Goal: Information Seeking & Learning: Learn about a topic

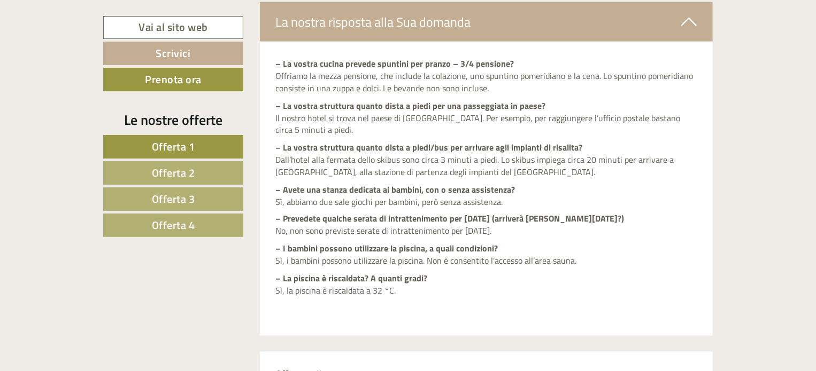
scroll to position [855, 0]
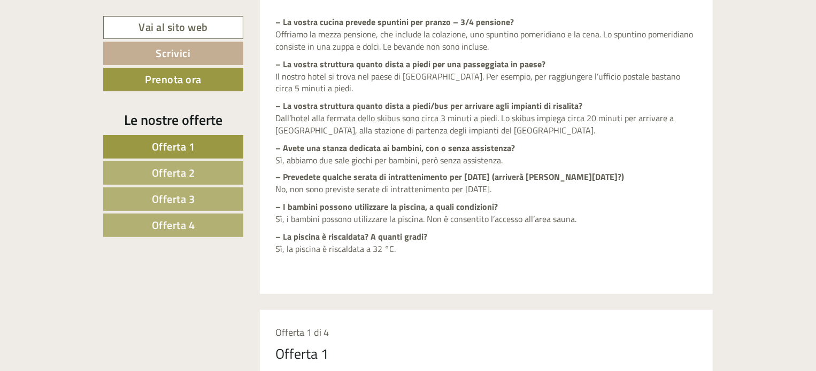
click at [311, 33] on p "– La vostra cucina prevede spuntini per pranzo – 3/4 pensione? Offriamo la mezz…" at bounding box center [486, 34] width 421 height 37
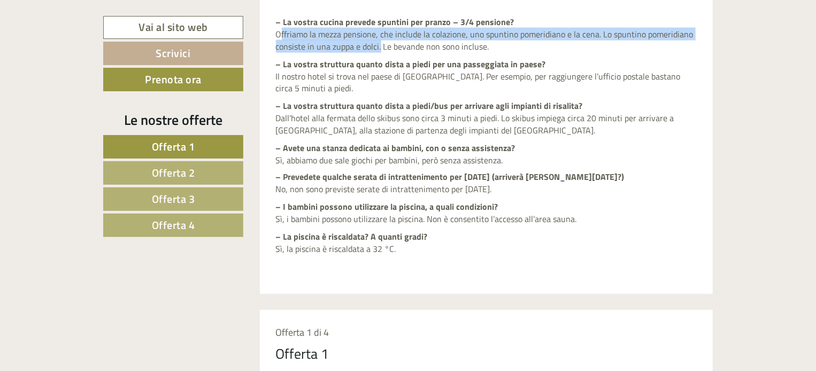
drag, startPoint x: 275, startPoint y: 34, endPoint x: 376, endPoint y: 44, distance: 102.1
click at [376, 44] on div "– La vostra cucina prevede spuntini per pranzo – 3/4 pensione? Offriamo la mezz…" at bounding box center [486, 147] width 453 height 294
copy p "Offriamo la mezza pensione, che include la colazione, uno spuntino pomeridiano …"
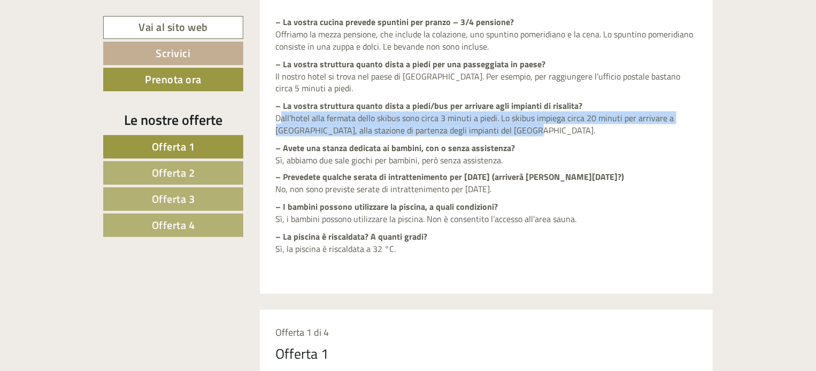
drag, startPoint x: 278, startPoint y: 116, endPoint x: 516, endPoint y: 128, distance: 238.1
click at [516, 128] on p "– La vostra struttura quanto dista a piedi/bus per arrivare agli impianti di ri…" at bounding box center [486, 118] width 421 height 37
copy p "Dall’hotel alla fermata dello skibus sono circa 3 minuti a piedi. Lo skibus imp…"
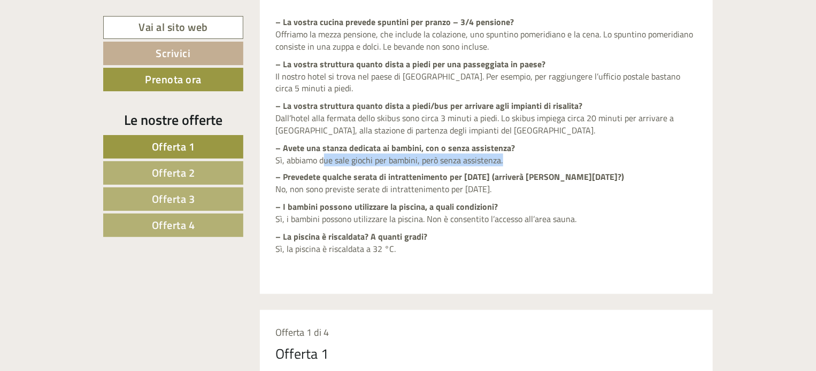
drag, startPoint x: 319, startPoint y: 161, endPoint x: 499, endPoint y: 161, distance: 180.6
click at [499, 161] on p "– Avete una stanza dedicata ai bambini, con o senza assistenza? Sì, abbiamo due…" at bounding box center [486, 154] width 421 height 25
copy p "due sale giochi per bambini, però senza assistenza"
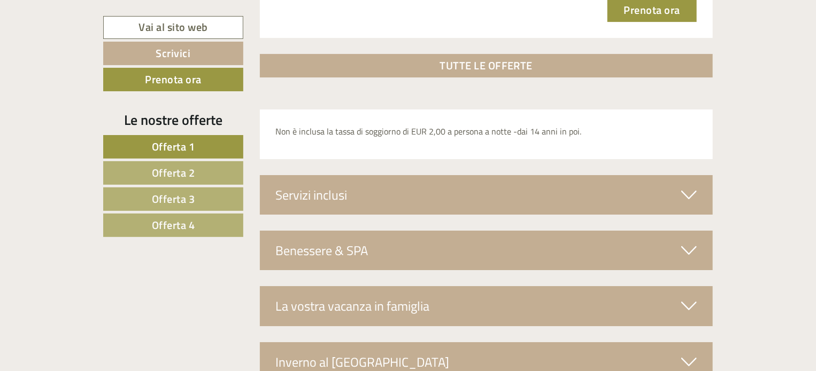
scroll to position [3894, 0]
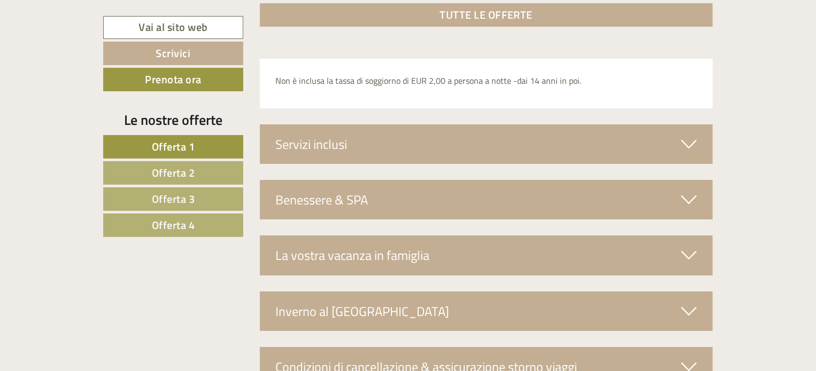
click at [372, 140] on div "Servizi inclusi" at bounding box center [486, 145] width 453 height 40
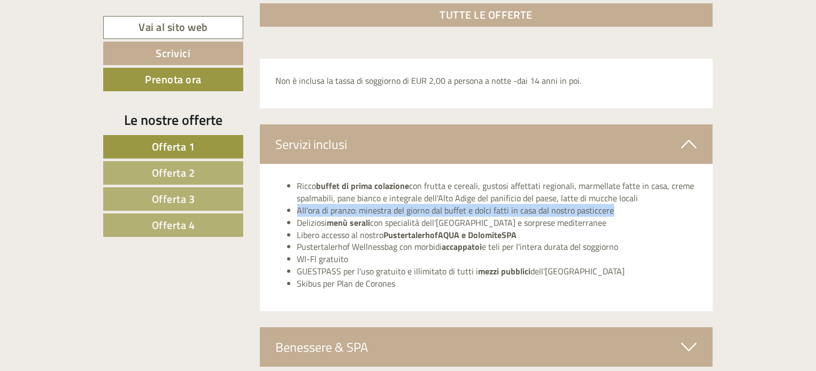
drag, startPoint x: 609, startPoint y: 207, endPoint x: 296, endPoint y: 207, distance: 313.2
click at [296, 207] on ul "Ricco buffet di prima colazione con frutta e cereali, gustosi affettati regiona…" at bounding box center [486, 235] width 421 height 110
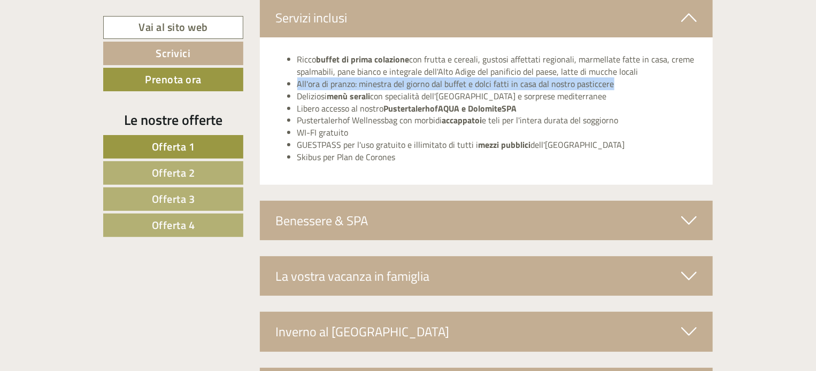
scroll to position [4108, 0]
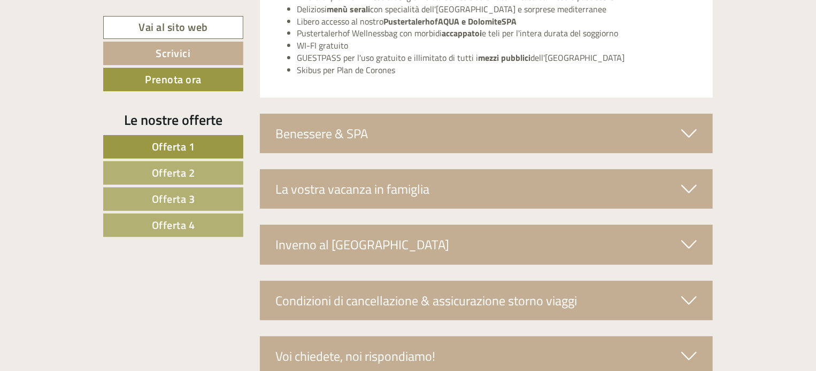
click at [400, 136] on div "Benessere & SPA" at bounding box center [486, 134] width 453 height 40
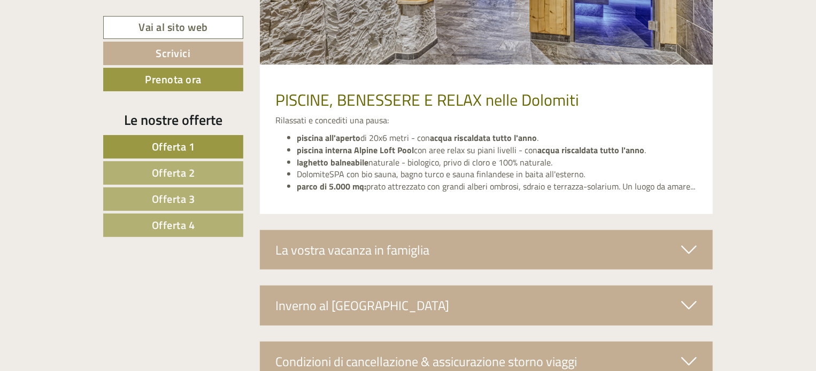
scroll to position [4428, 0]
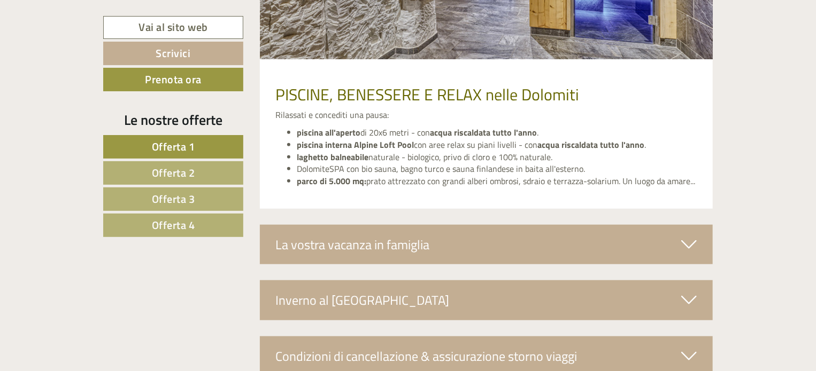
click at [503, 246] on div "La vostra vacanza in famiglia" at bounding box center [486, 245] width 453 height 40
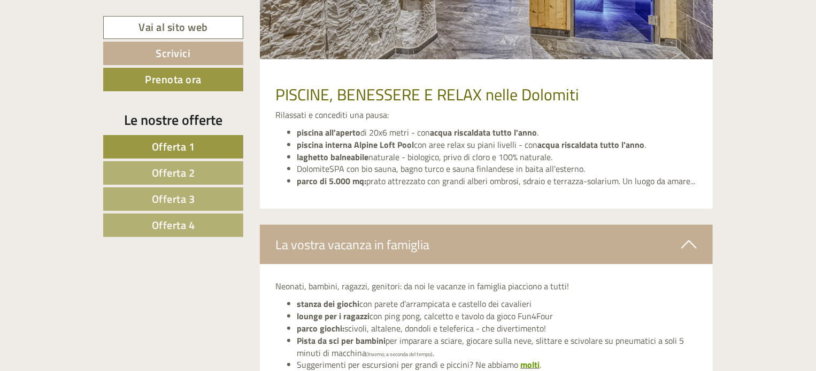
scroll to position [4482, 0]
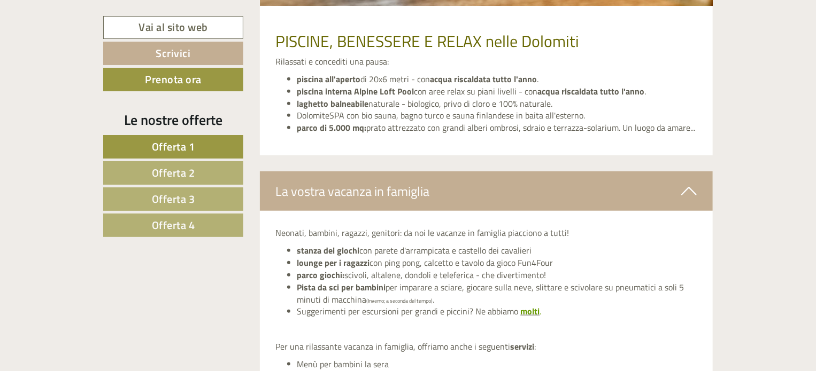
drag, startPoint x: 295, startPoint y: 244, endPoint x: 556, endPoint y: 275, distance: 263.2
click at [556, 275] on ul "stanza dei giochi con parete d'arrampicata e castello dei cavalieri lounge per …" at bounding box center [486, 281] width 421 height 73
copy ul "stanza dei giochi con parete d'arrampicata e castello dei cavalieri lounge per …"
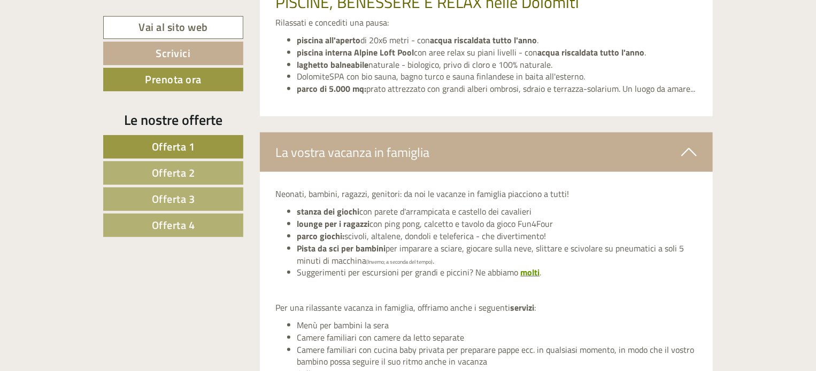
scroll to position [4535, 0]
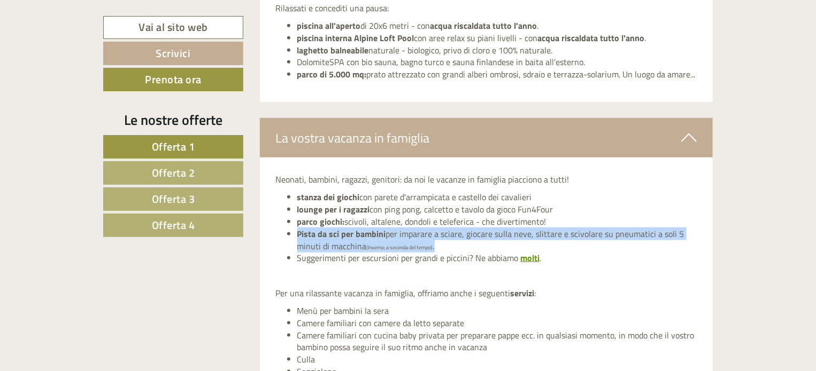
drag, startPoint x: 298, startPoint y: 232, endPoint x: 439, endPoint y: 246, distance: 142.3
click at [439, 246] on li "Pista da sci per bambini per imparare a sciare, giocare sulla neve, slittare e …" at bounding box center [497, 240] width 400 height 25
copy li "Pista da sci per bambini per imparare a sciare, giocare sulla neve, slittare e …"
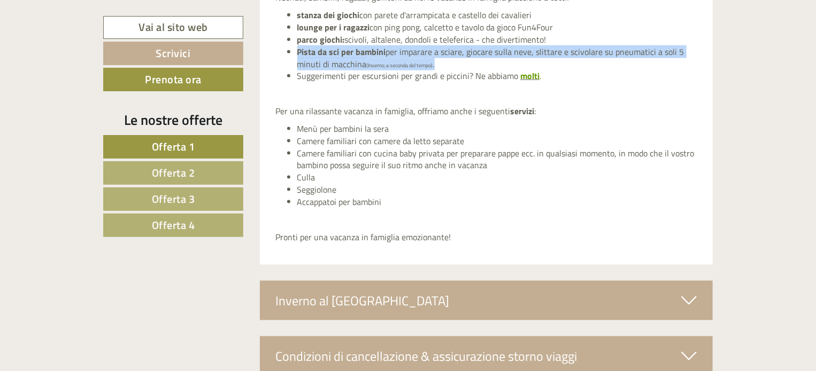
scroll to position [4749, 0]
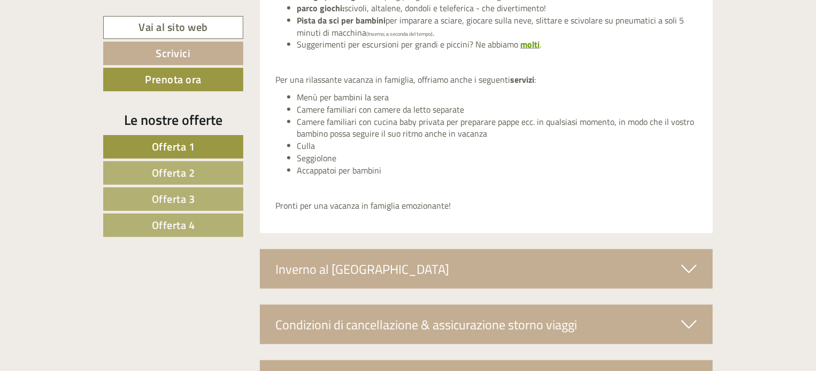
click at [437, 271] on div "Inverno al [GEOGRAPHIC_DATA]" at bounding box center [486, 270] width 453 height 40
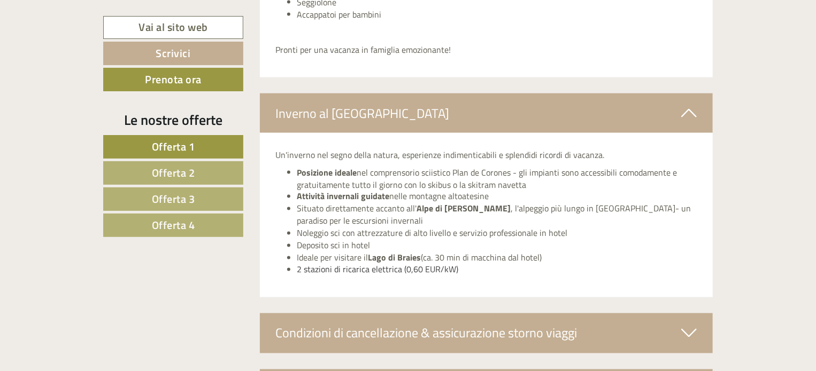
scroll to position [4909, 0]
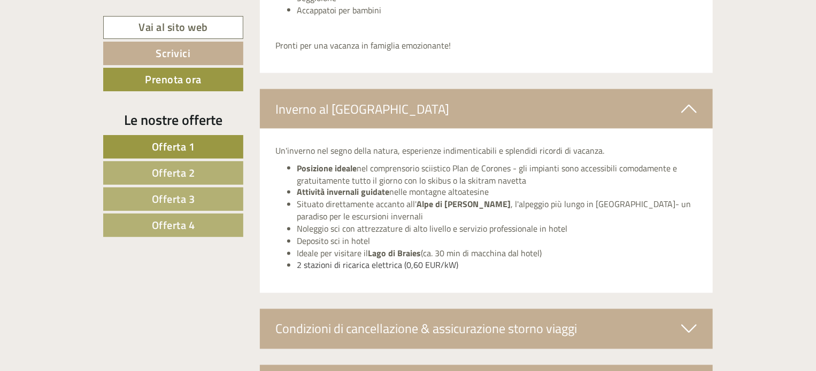
drag, startPoint x: 525, startPoint y: 179, endPoint x: 275, endPoint y: 164, distance: 251.1
click at [275, 164] on div "Un'inverno nel segno della natura, esperienze indimenticabili e splendidi ricor…" at bounding box center [486, 211] width 453 height 165
click at [391, 216] on li "Situato direttamente accanto all' Alpe di Rodengo-Luson , l'alpeggio più lungo …" at bounding box center [497, 211] width 400 height 25
drag, startPoint x: 294, startPoint y: 161, endPoint x: 530, endPoint y: 253, distance: 252.7
click at [540, 255] on ul "Posizione ideale nel comprensorio sciistico Plan de Corones - gli impianti sono…" at bounding box center [486, 217] width 421 height 110
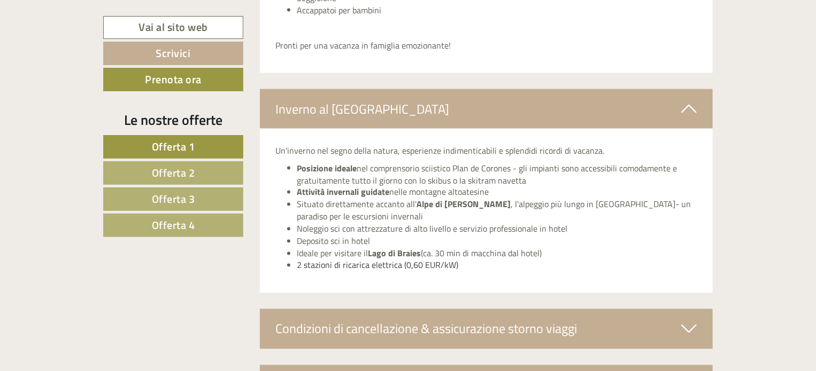
copy ul "Posizione ideale nel comprensorio sciistico Plan de Corones - gli impianti sono…"
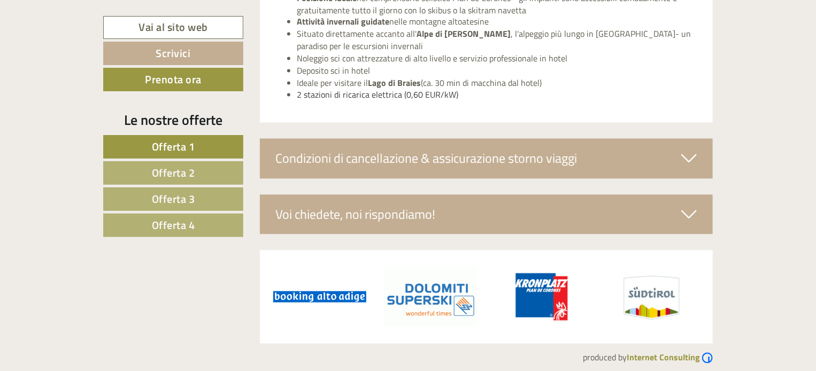
scroll to position [5086, 0]
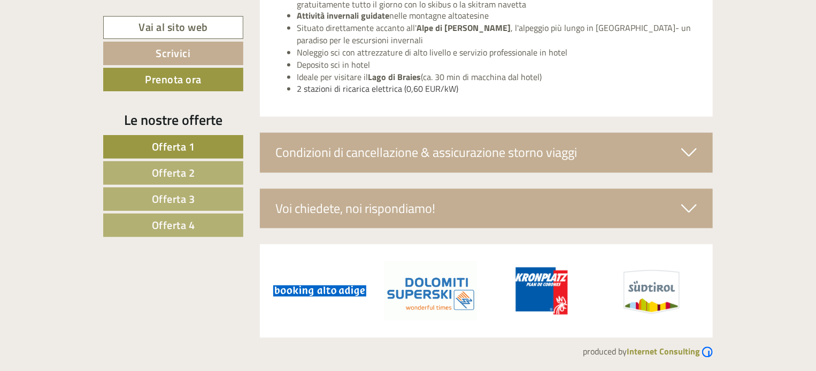
click at [415, 153] on div "Condizioni di cancellazione & assicurazione storno viaggi" at bounding box center [486, 153] width 453 height 40
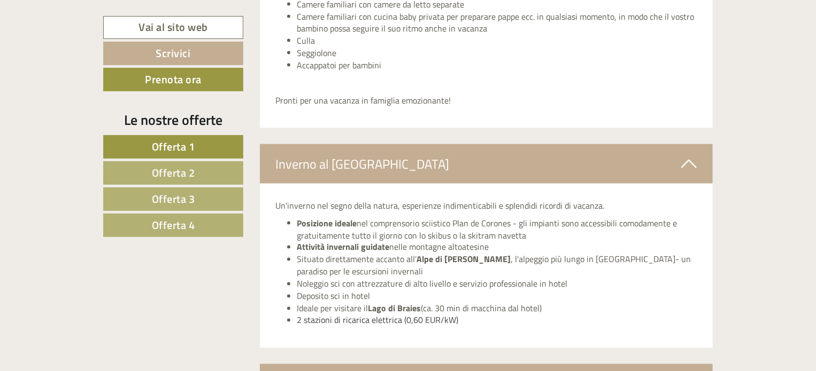
scroll to position [4712, 0]
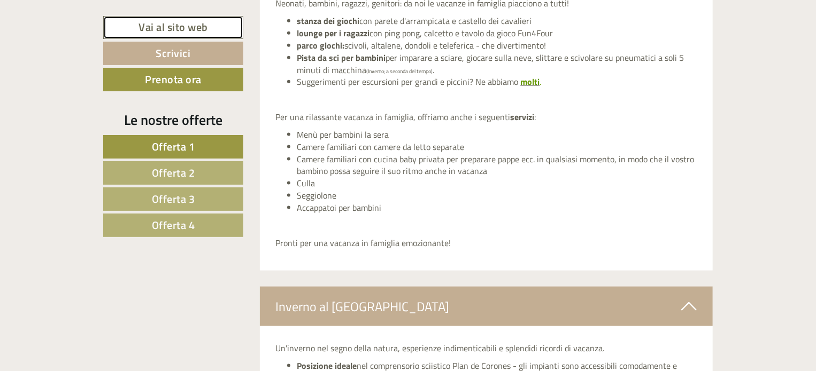
click at [178, 27] on link "Vai al sito web" at bounding box center [173, 27] width 140 height 23
